Goal: Task Accomplishment & Management: Use online tool/utility

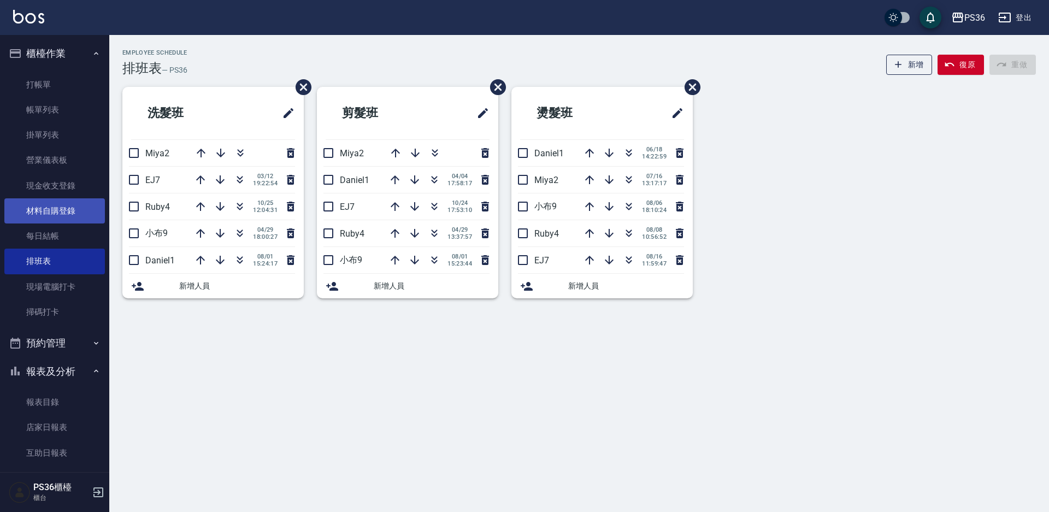
click at [67, 215] on link "材料自購登錄" at bounding box center [54, 210] width 101 height 25
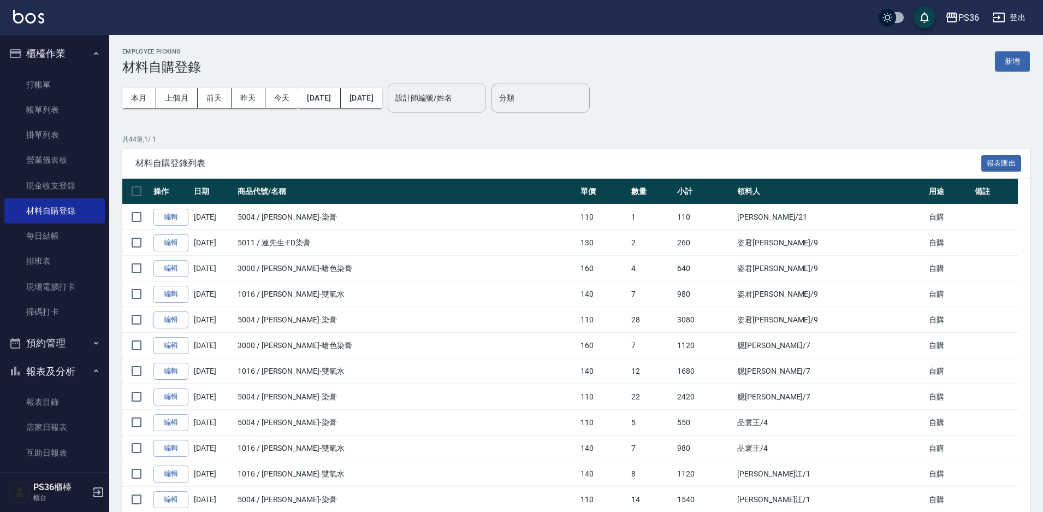
click at [470, 105] on input "設計師編號/姓名" at bounding box center [437, 97] width 88 height 19
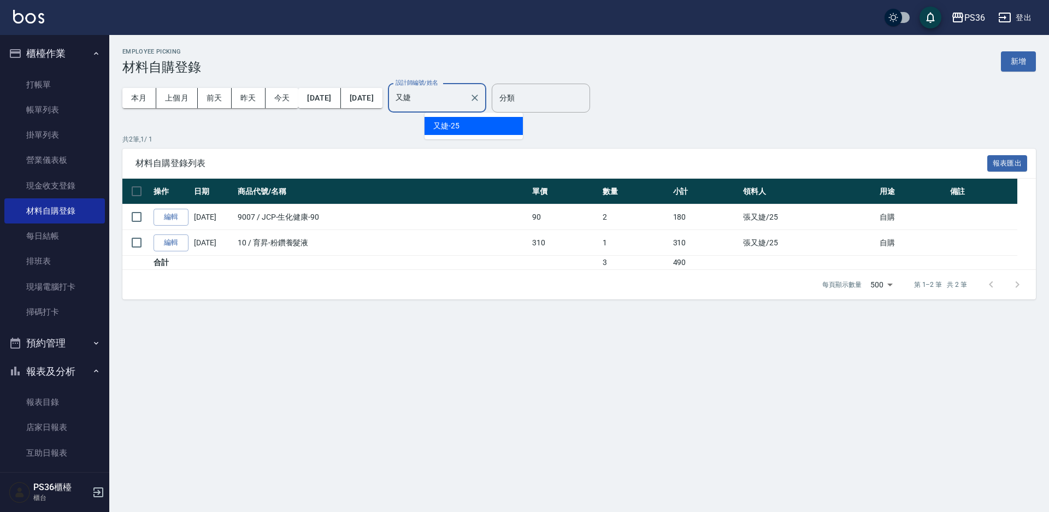
type input "又"
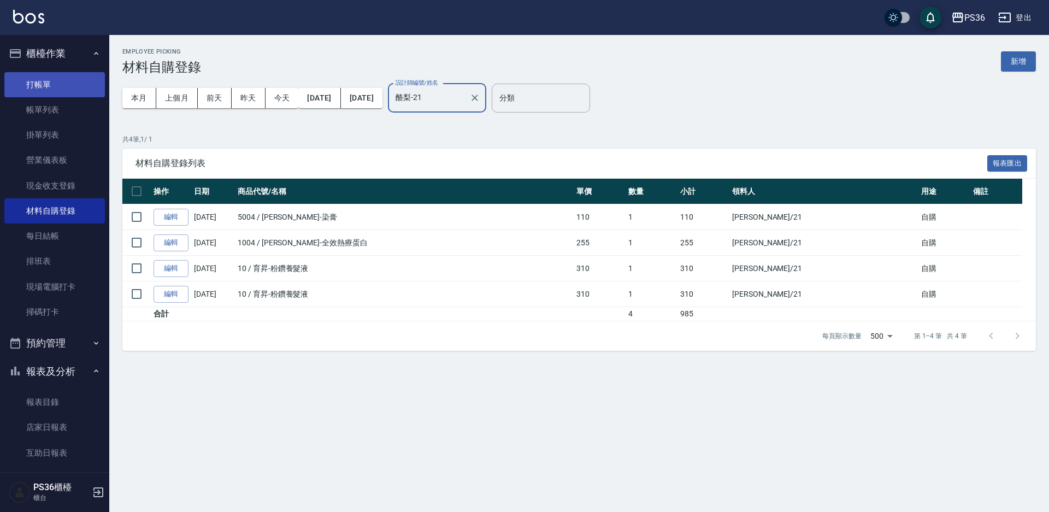
type input "酪梨-21"
click at [44, 84] on link "打帳單" at bounding box center [54, 84] width 101 height 25
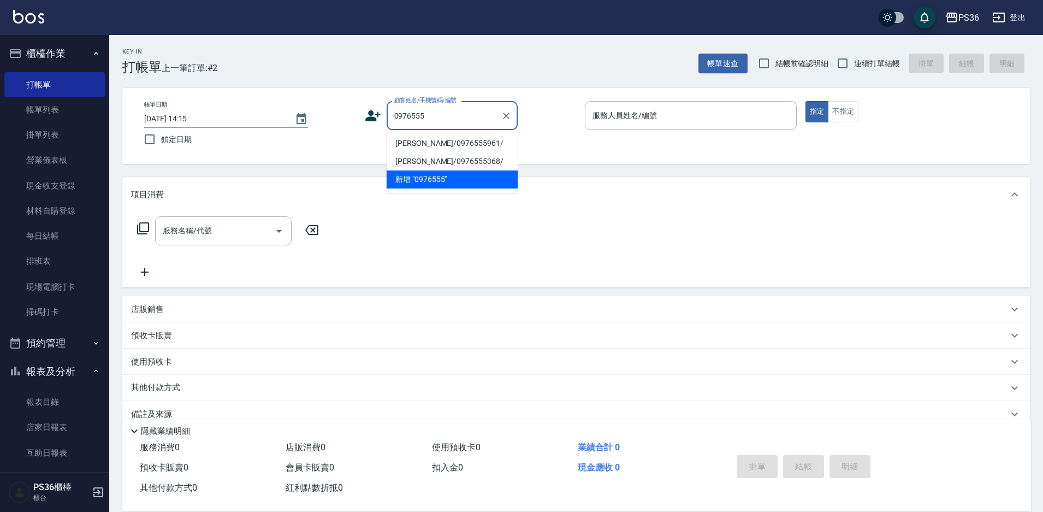
click at [441, 134] on li "[PERSON_NAME]/0976555961/" at bounding box center [452, 143] width 131 height 18
type input "[PERSON_NAME]/0976555961/"
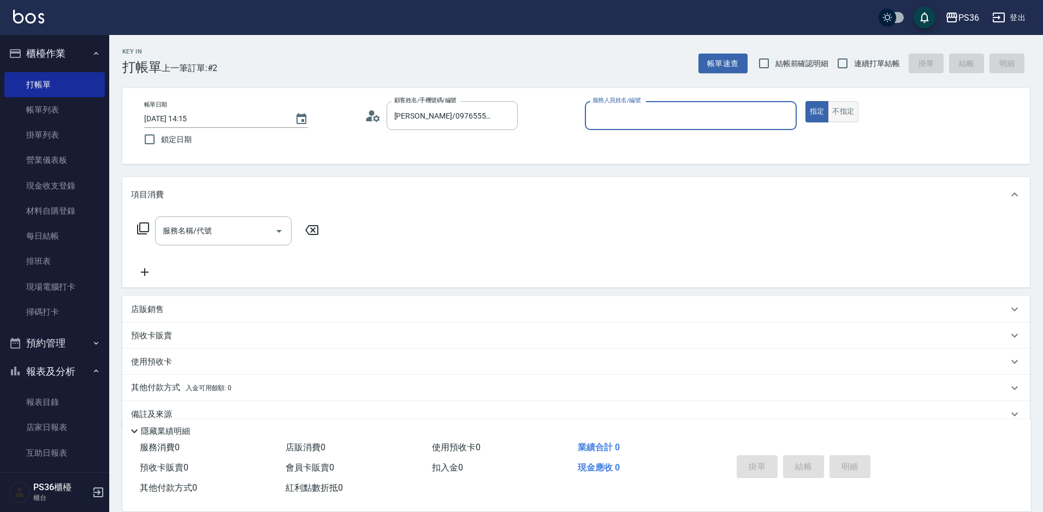
click at [848, 110] on button "不指定" at bounding box center [843, 111] width 31 height 21
click at [696, 116] on input "服務人員姓名/編號" at bounding box center [691, 115] width 202 height 19
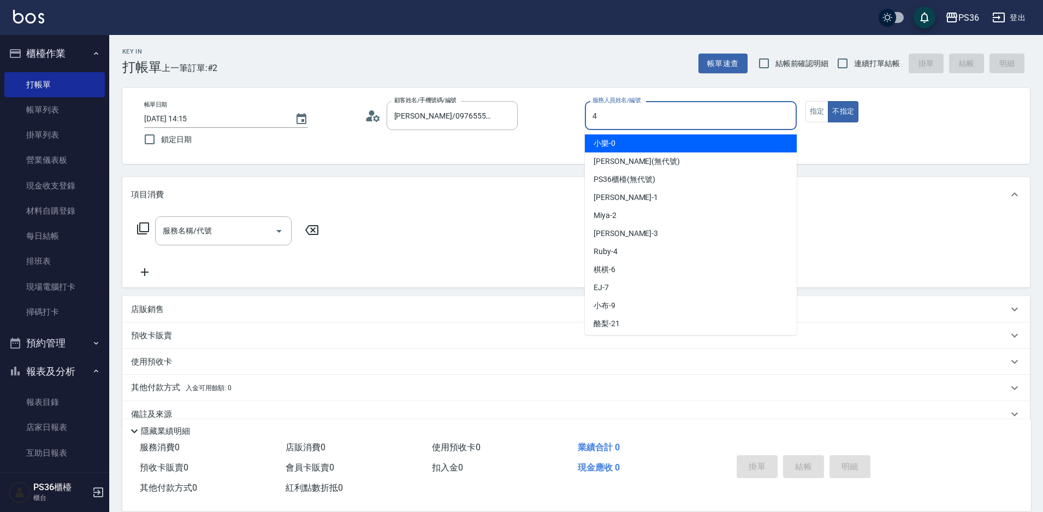
type input "Ruby-4"
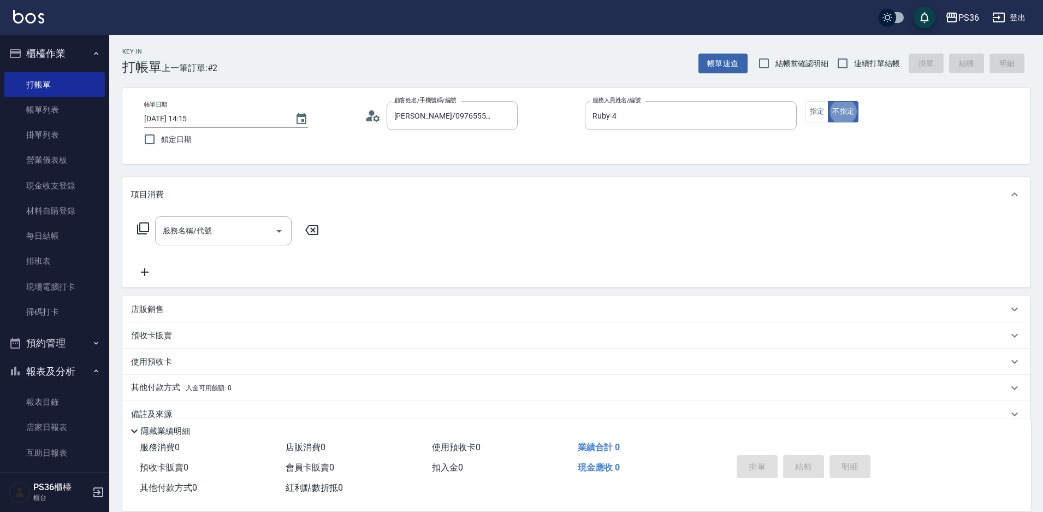
type button "false"
click at [244, 239] on input "服務名稱/代號" at bounding box center [215, 230] width 110 height 19
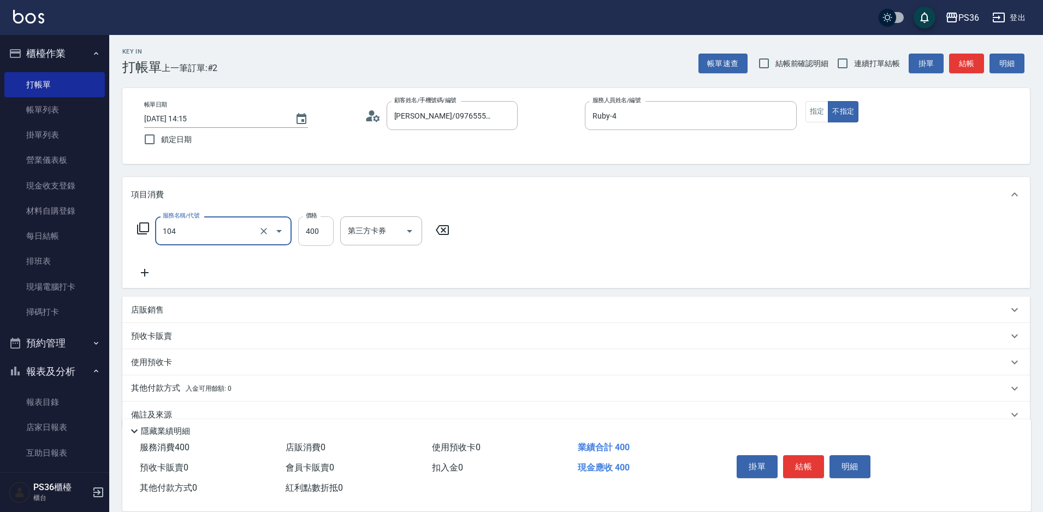
click at [298, 226] on input "400" at bounding box center [316, 230] width 36 height 29
type input "B級單剪(104)"
type input "300"
click at [154, 264] on div "服務名稱/代號 B級單剪(104) 服務名稱/代號 價格 300 價格 第三方卡券 第三方卡券" at bounding box center [293, 247] width 325 height 63
click at [151, 269] on icon at bounding box center [144, 272] width 27 height 13
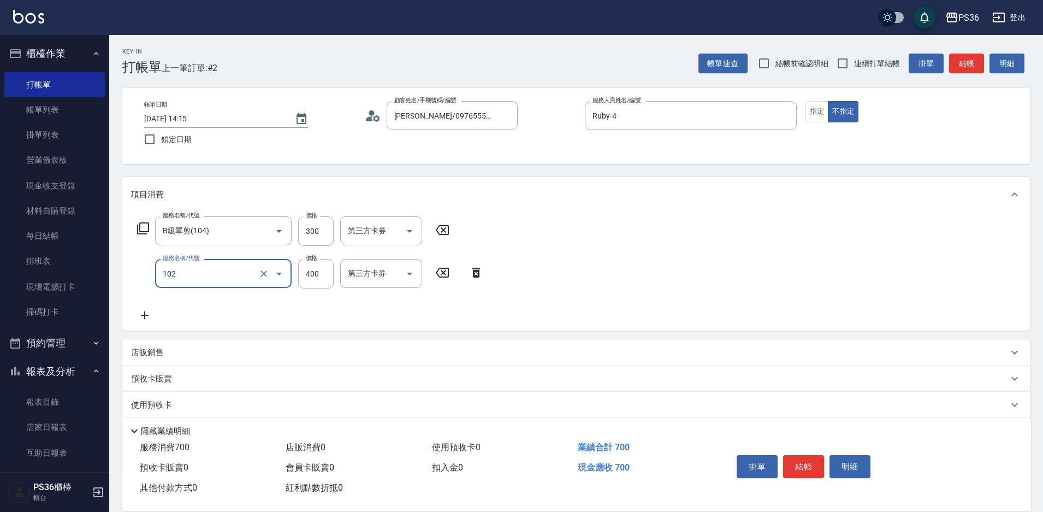
type input "精油洗髮(102)"
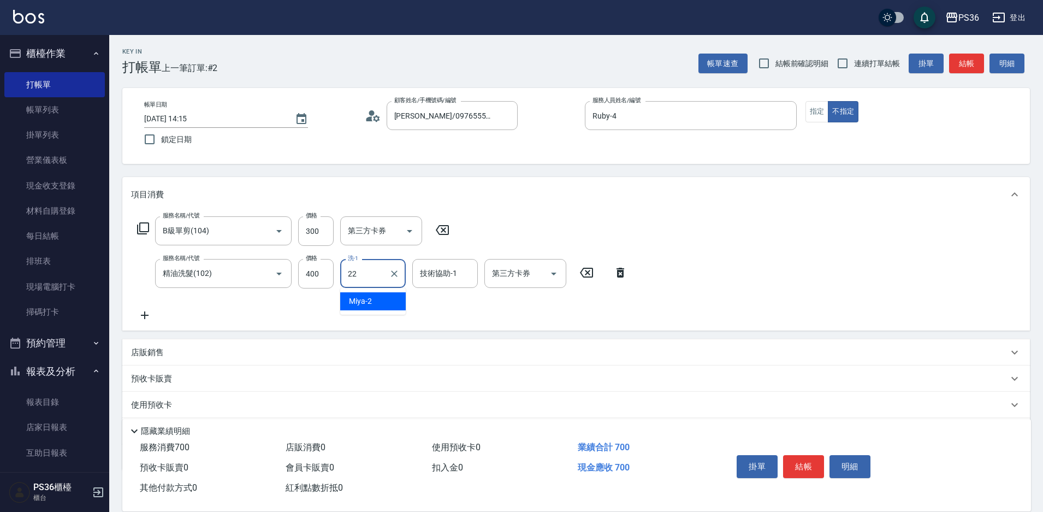
type input "[PERSON_NAME]-22"
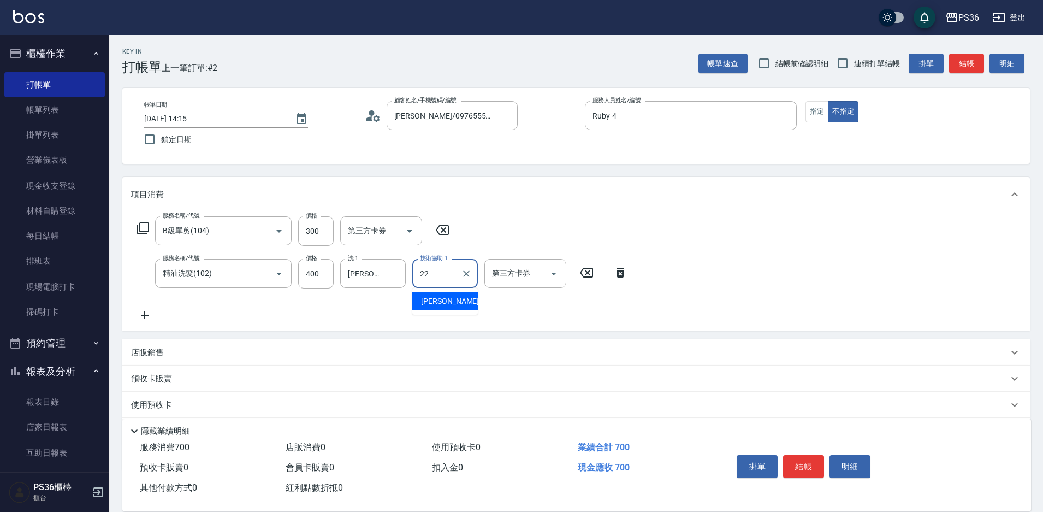
type input "[PERSON_NAME]-22"
click at [803, 458] on button "結帳" at bounding box center [803, 466] width 41 height 23
